Goal: Task Accomplishment & Management: Use online tool/utility

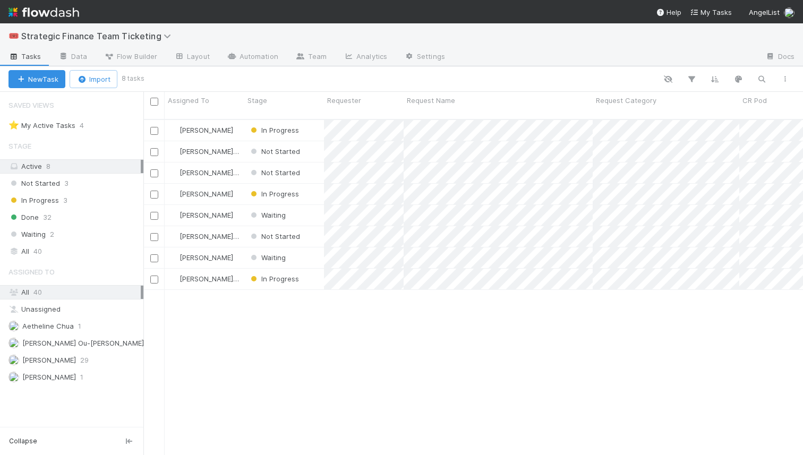
scroll to position [345, 659]
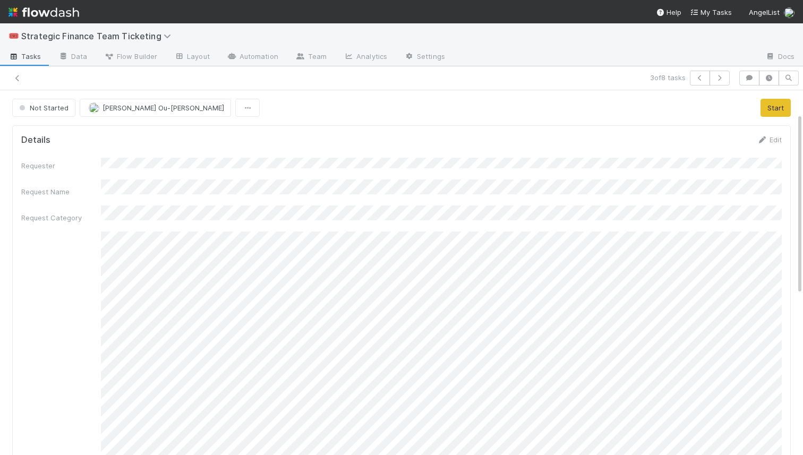
scroll to position [46, 0]
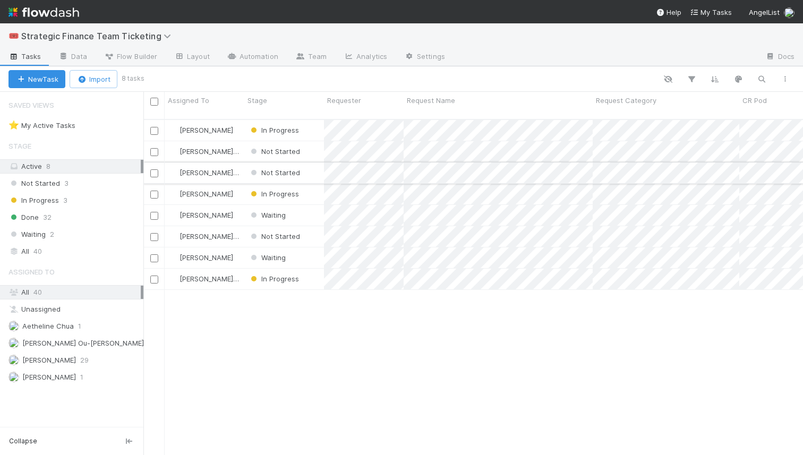
scroll to position [345, 659]
click at [267, 168] on span "Not Started" at bounding box center [275, 172] width 52 height 8
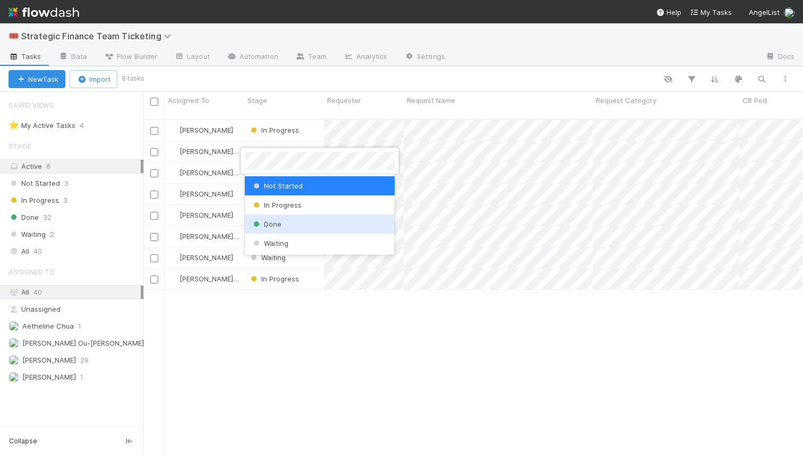
click at [278, 229] on div "Done" at bounding box center [320, 224] width 150 height 19
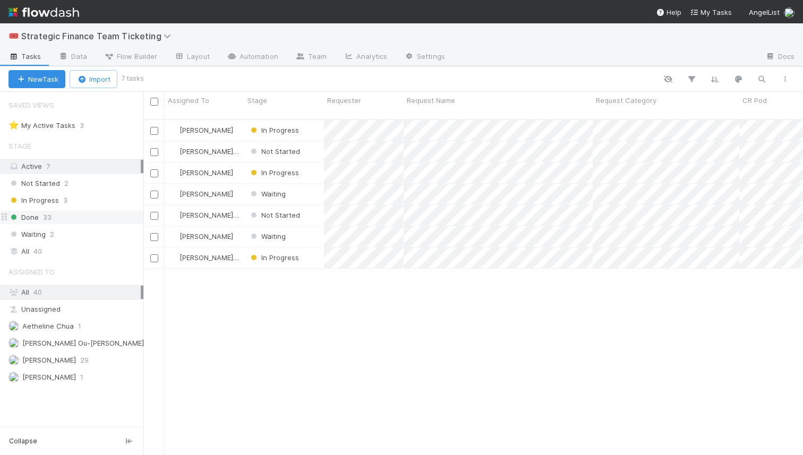
click at [85, 216] on div "Done 33" at bounding box center [75, 217] width 135 height 13
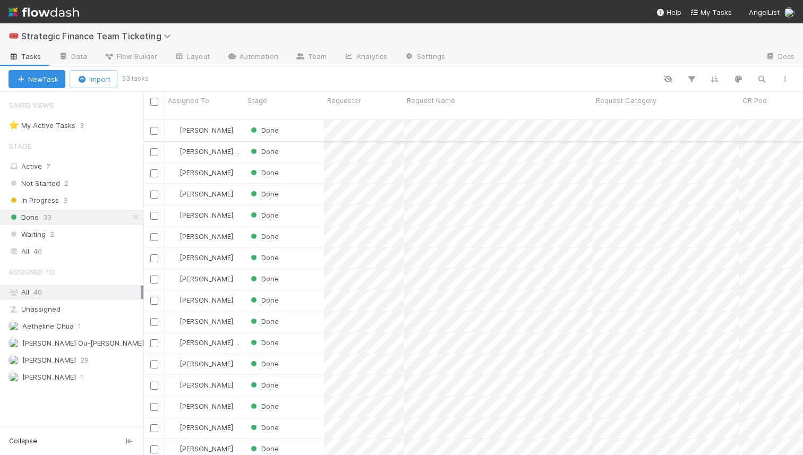
scroll to position [345, 659]
click at [307, 141] on div "Done" at bounding box center [284, 151] width 80 height 21
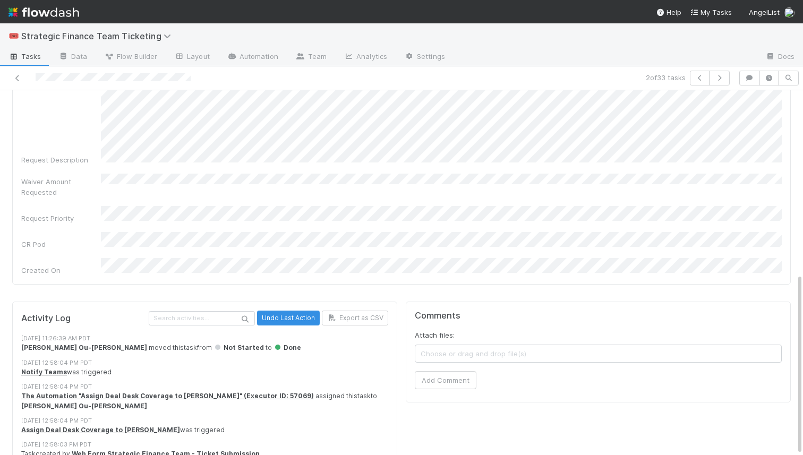
scroll to position [369, 0]
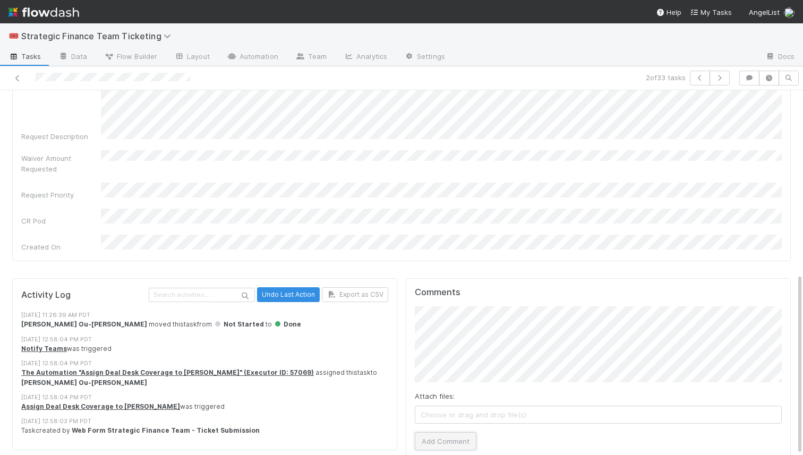
click at [440, 432] on button "Add Comment" at bounding box center [446, 441] width 62 height 18
